Goal: Navigation & Orientation: Find specific page/section

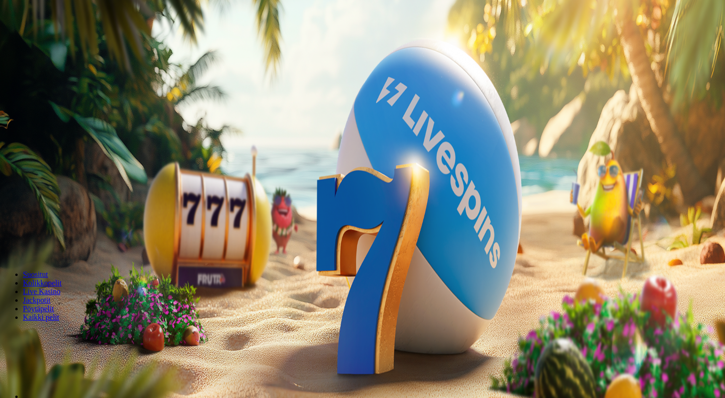
click at [65, 38] on span "Kirjaudu" at bounding box center [65, 34] width 23 height 7
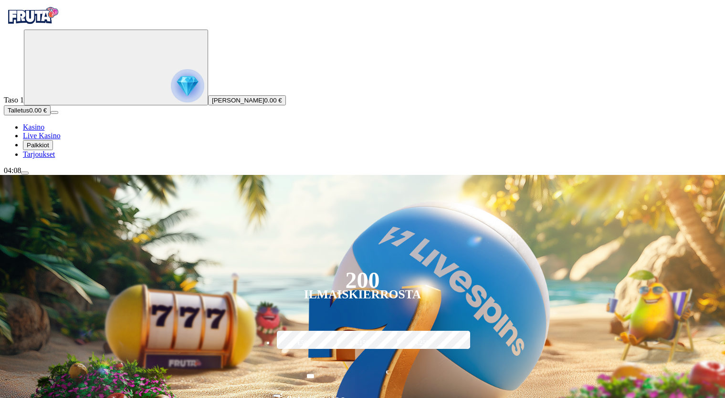
click at [49, 149] on span "Palkkiot" at bounding box center [38, 145] width 22 height 7
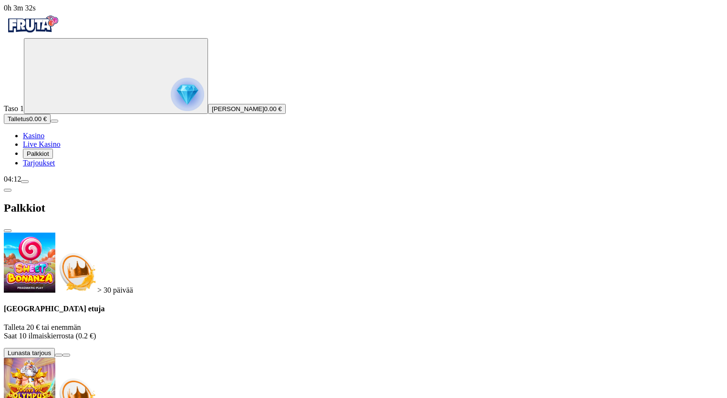
click at [25, 182] on span "menu icon" at bounding box center [25, 182] width 0 height 0
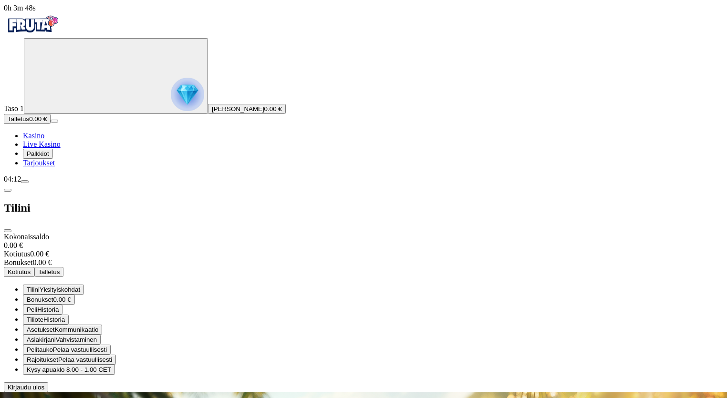
click at [8, 231] on span "close icon" at bounding box center [8, 231] width 0 height 0
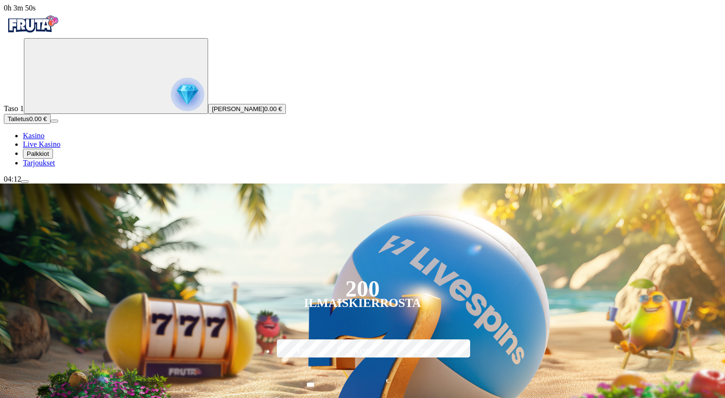
click at [25, 182] on span "menu icon" at bounding box center [25, 182] width 0 height 0
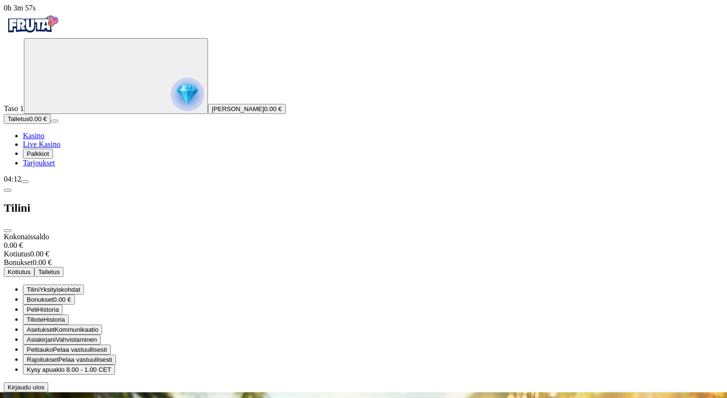
click at [111, 366] on span "klo 8.00 - 1.00 CET" at bounding box center [83, 369] width 55 height 7
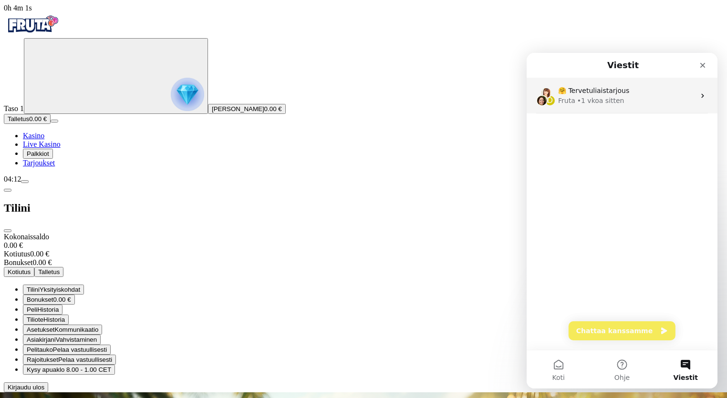
click at [699, 99] on icon "Intercom messenger" at bounding box center [703, 96] width 8 height 8
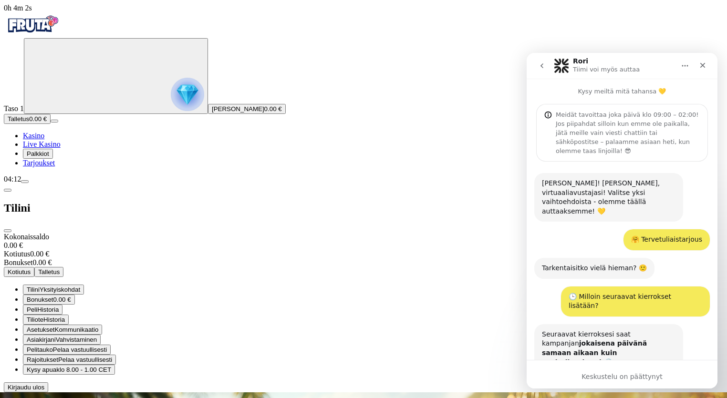
scroll to position [118, 0]
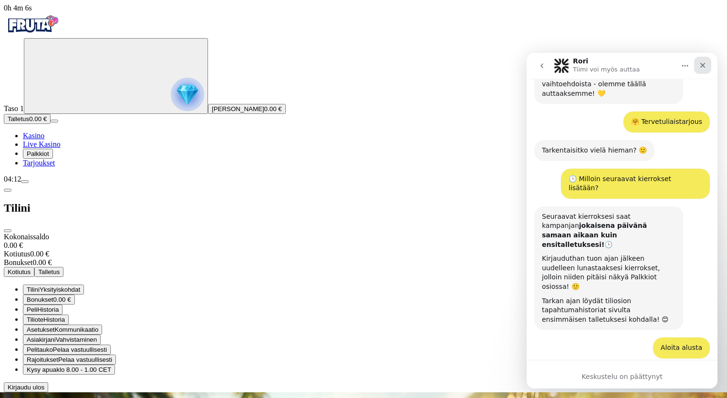
click at [703, 66] on icon "Sulje" at bounding box center [702, 65] width 5 height 5
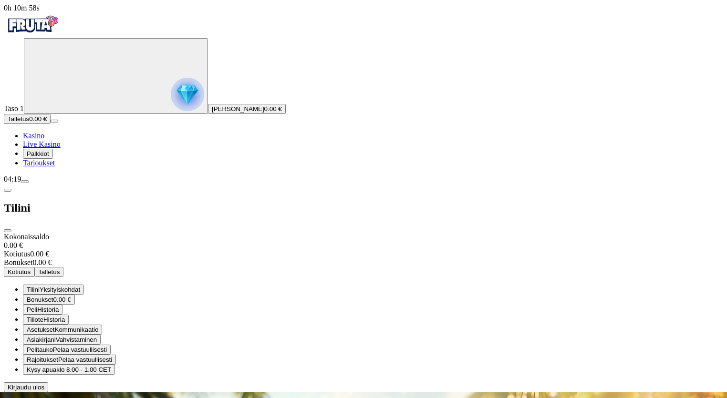
click at [25, 182] on span "menu icon" at bounding box center [25, 182] width 0 height 0
click at [56, 366] on span "Kysy apua" at bounding box center [42, 369] width 30 height 7
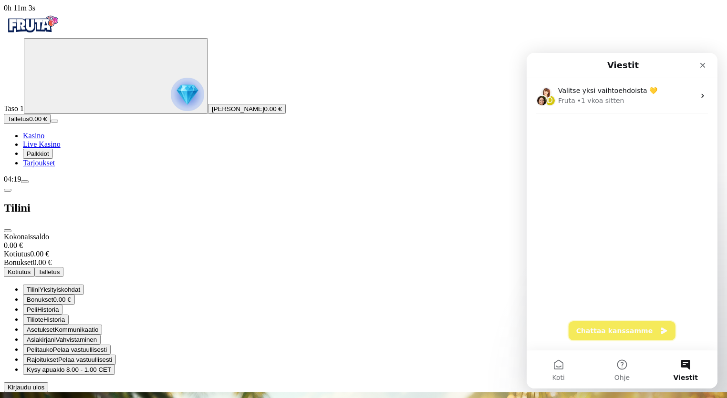
click at [620, 328] on button "Chattaa kanssamme" at bounding box center [622, 331] width 107 height 19
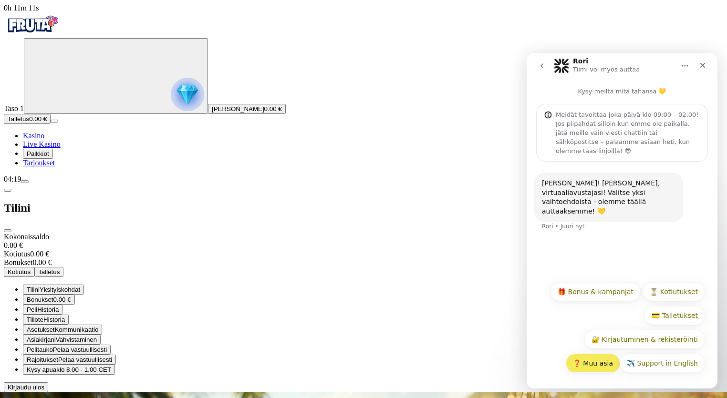
click at [596, 366] on button "❓ Muu asia" at bounding box center [593, 363] width 54 height 19
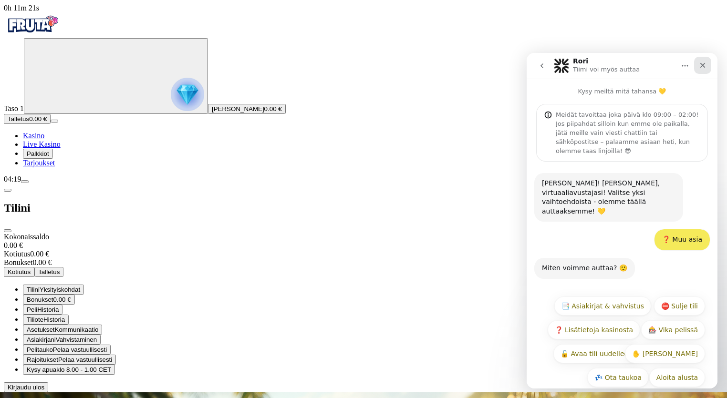
click at [702, 64] on icon "Sulje" at bounding box center [702, 65] width 5 height 5
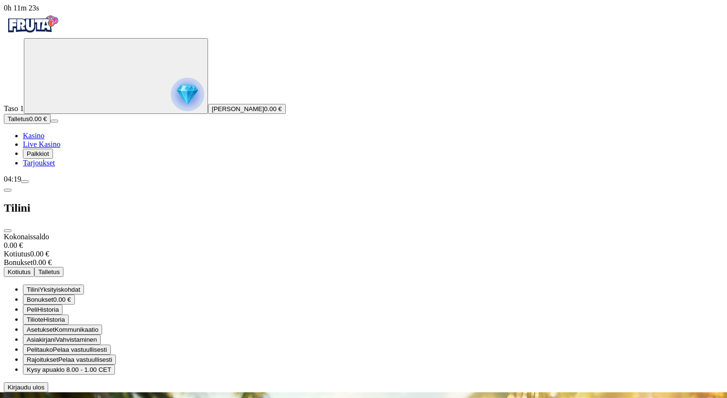
click at [53, 159] on button "Palkkiot" at bounding box center [38, 154] width 30 height 10
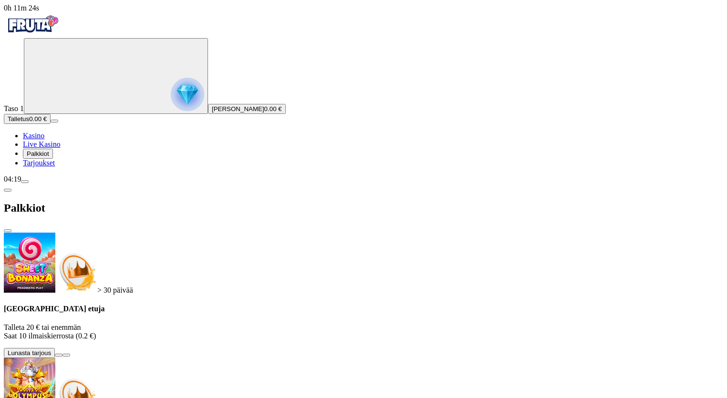
click at [55, 167] on span "Tarjoukset" at bounding box center [39, 163] width 32 height 8
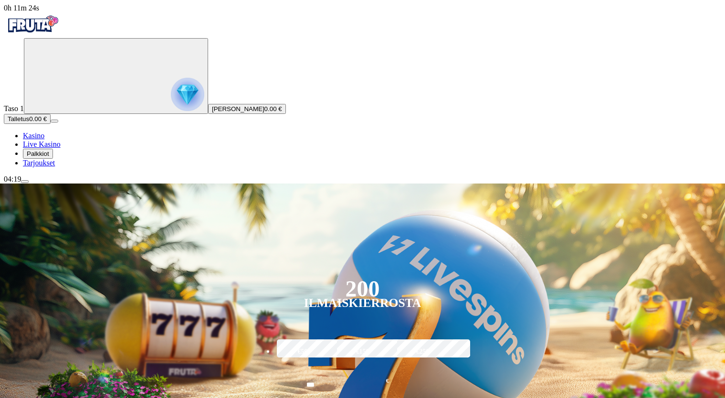
click at [52, 159] on button "Palkkiot" at bounding box center [38, 154] width 30 height 10
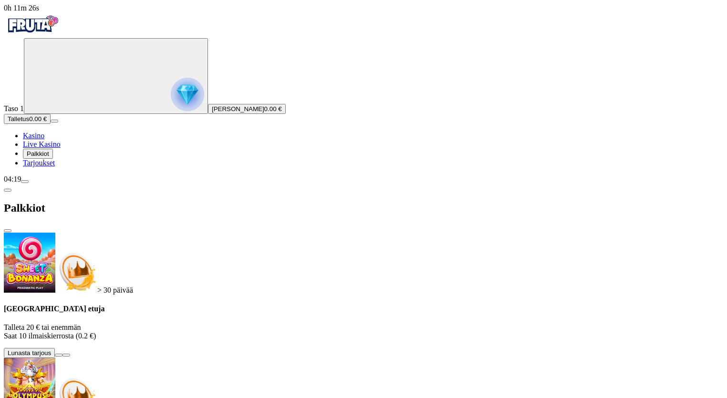
click at [52, 148] on span "Live Kasino" at bounding box center [42, 144] width 38 height 8
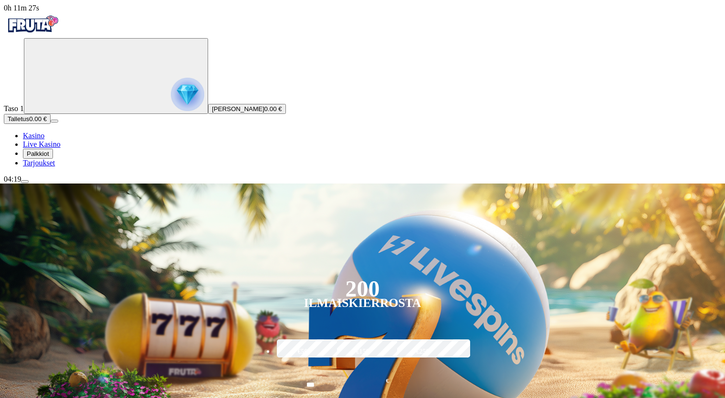
click at [44, 140] on span "Kasino" at bounding box center [33, 136] width 21 height 8
click at [212, 113] on span "[PERSON_NAME]" at bounding box center [238, 108] width 52 height 7
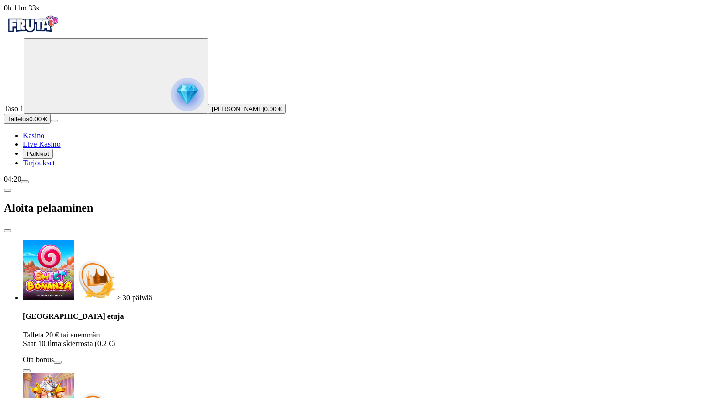
click at [44, 140] on span "Kasino" at bounding box center [33, 136] width 21 height 8
click at [25, 182] on span "menu icon" at bounding box center [25, 182] width 0 height 0
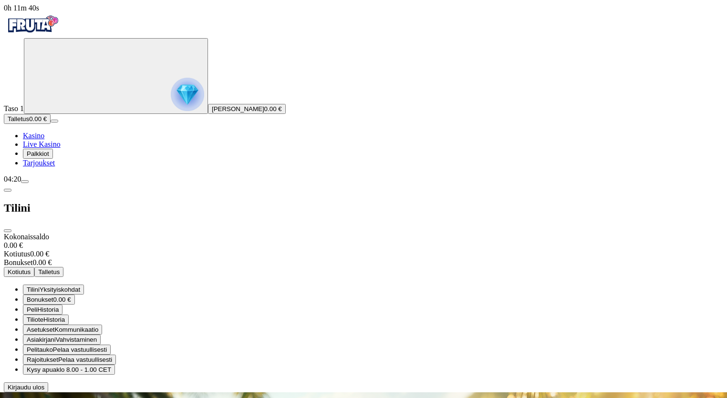
click at [55, 167] on span "Tarjoukset" at bounding box center [39, 163] width 32 height 8
